Goal: Information Seeking & Learning: Learn about a topic

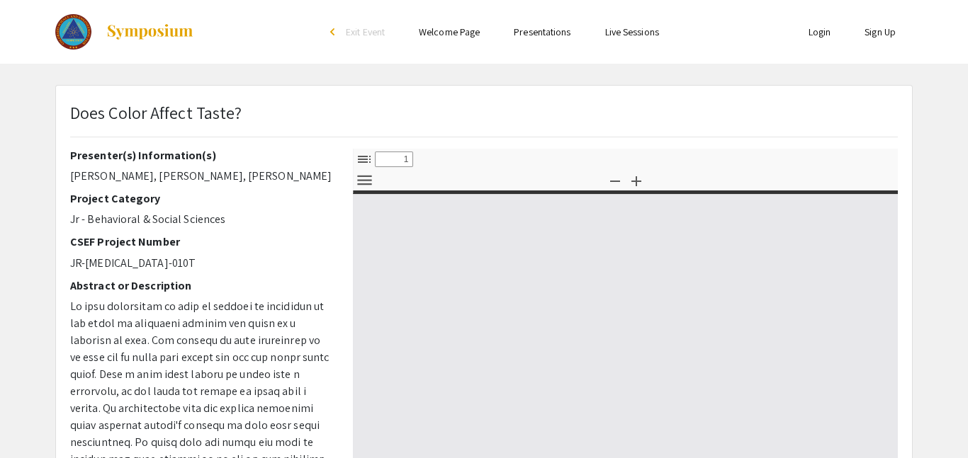
select select "custom"
type input "0"
select select "custom"
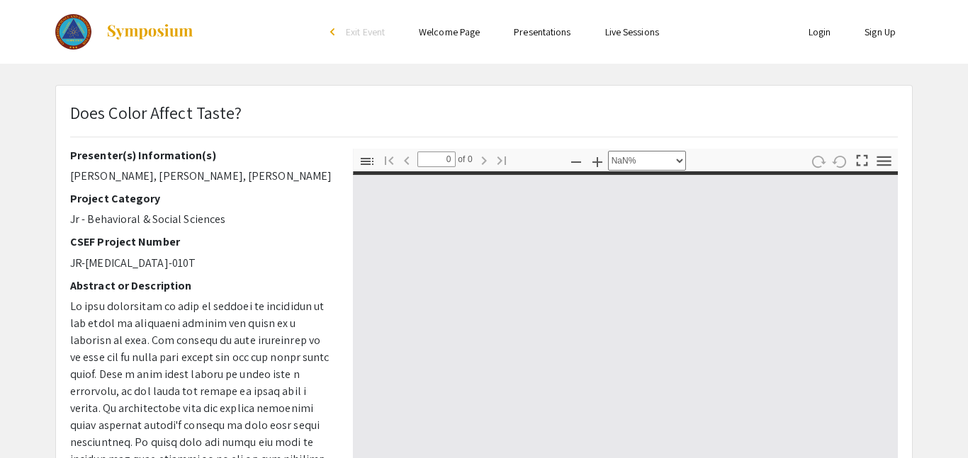
type input "1"
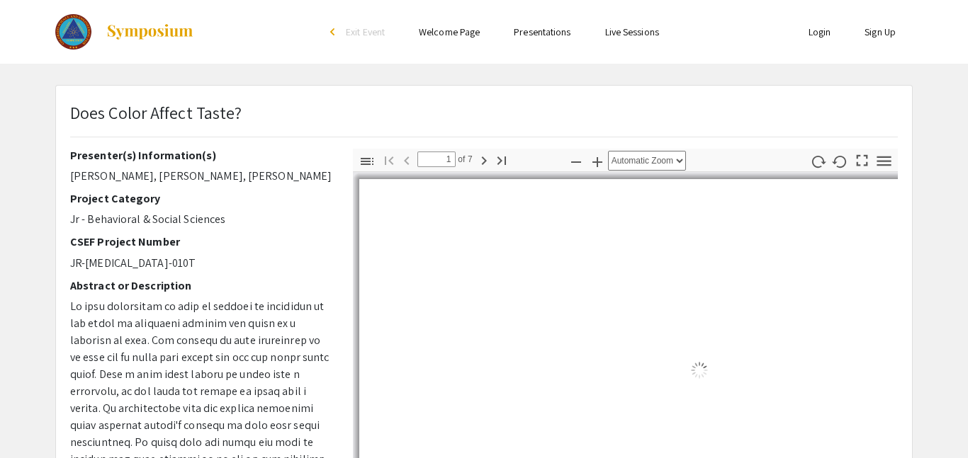
select select "auto"
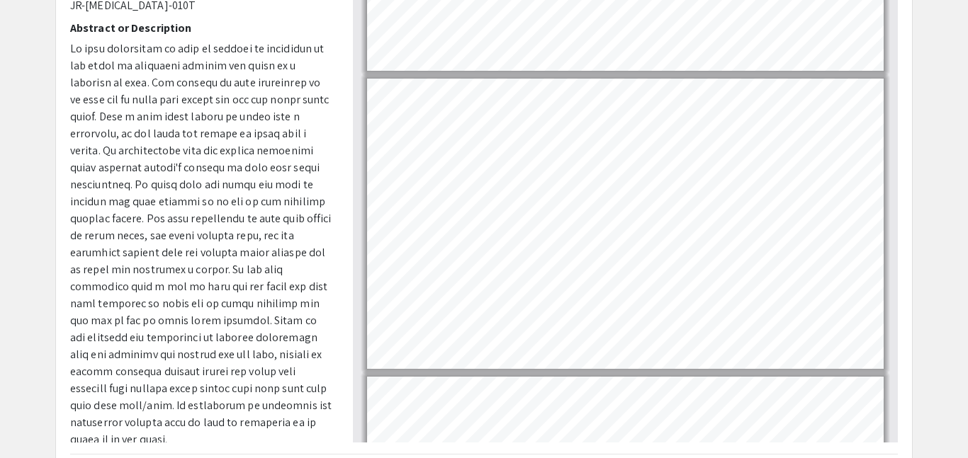
scroll to position [1413, 0]
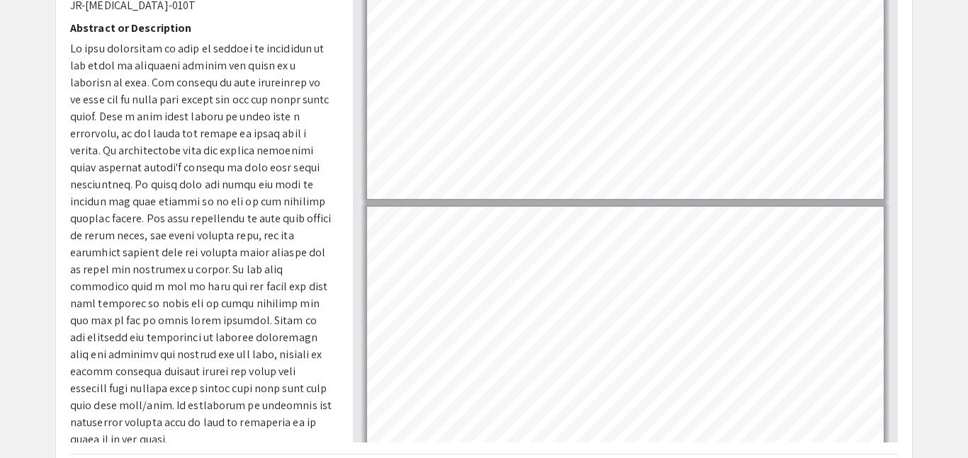
type input "7"
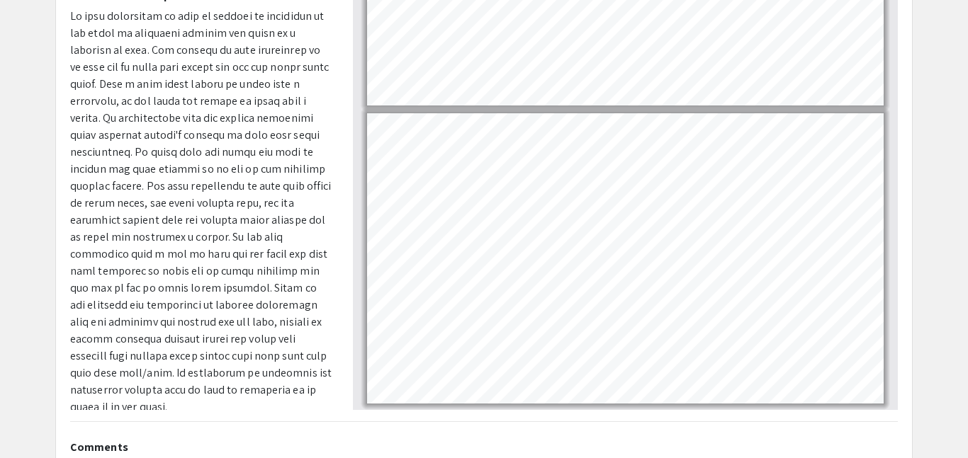
scroll to position [239, 0]
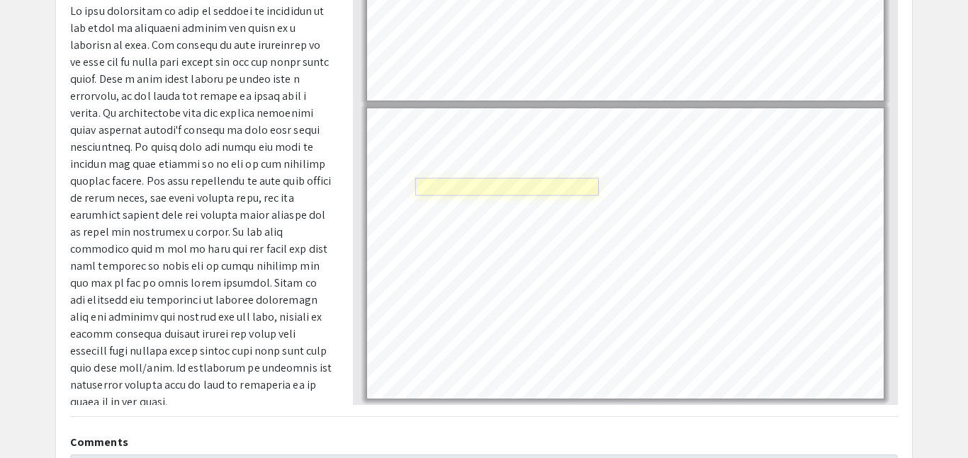
click at [514, 184] on link "Page 7" at bounding box center [507, 188] width 184 height 18
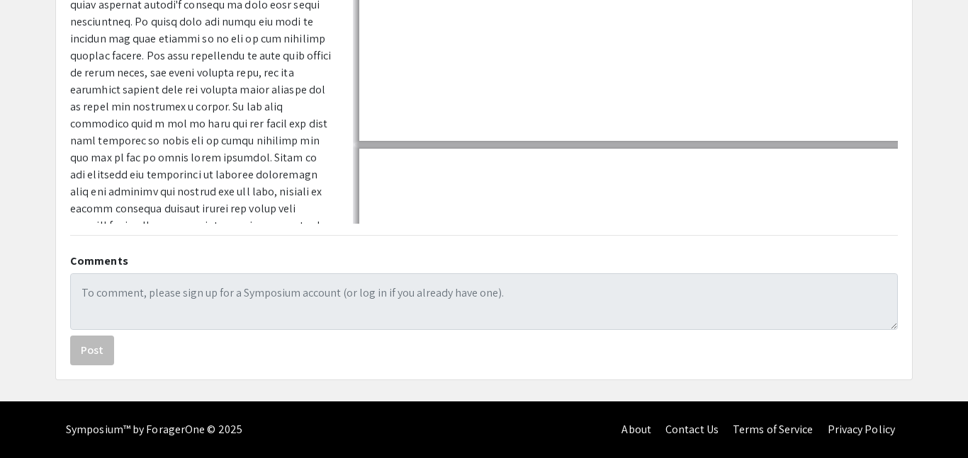
select select "auto"
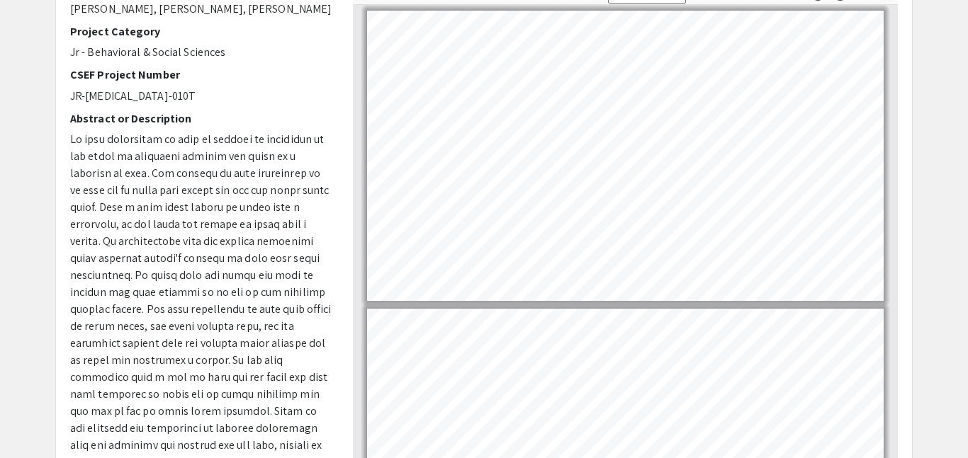
scroll to position [1621, 0]
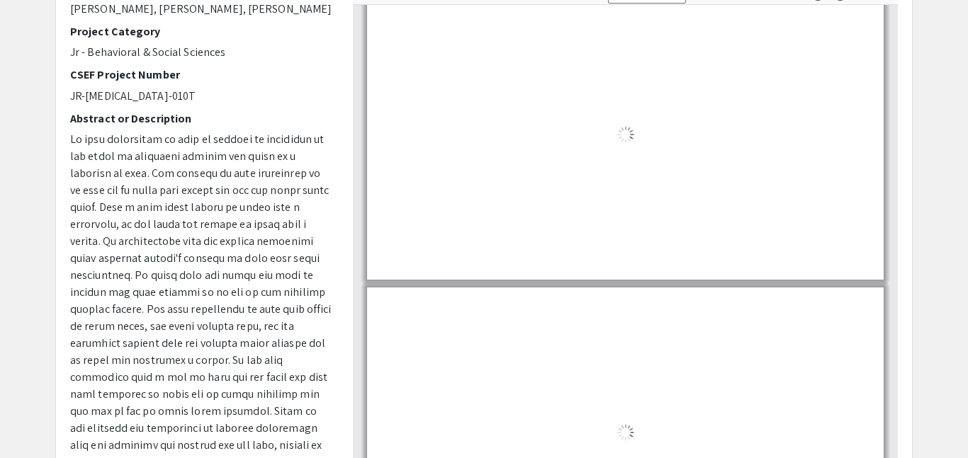
type input "7"
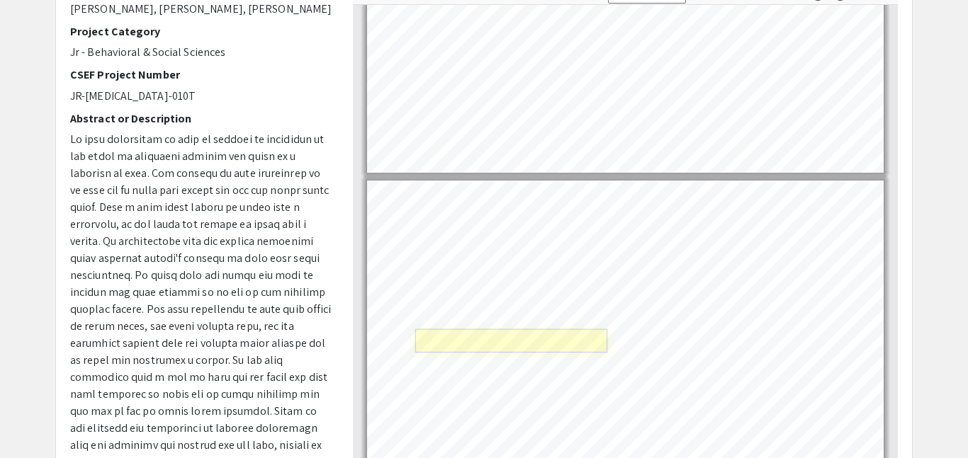
click at [475, 341] on link "Page 7" at bounding box center [511, 341] width 192 height 24
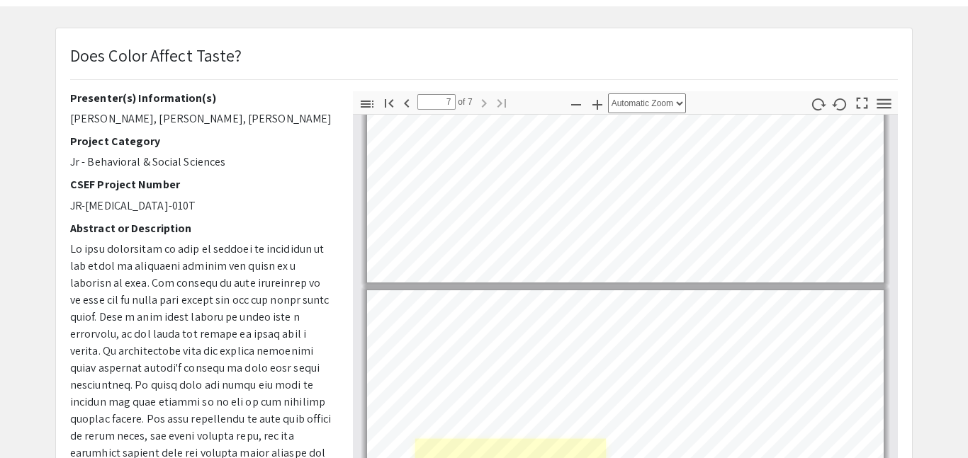
scroll to position [56, 0]
